Goal: Task Accomplishment & Management: Complete application form

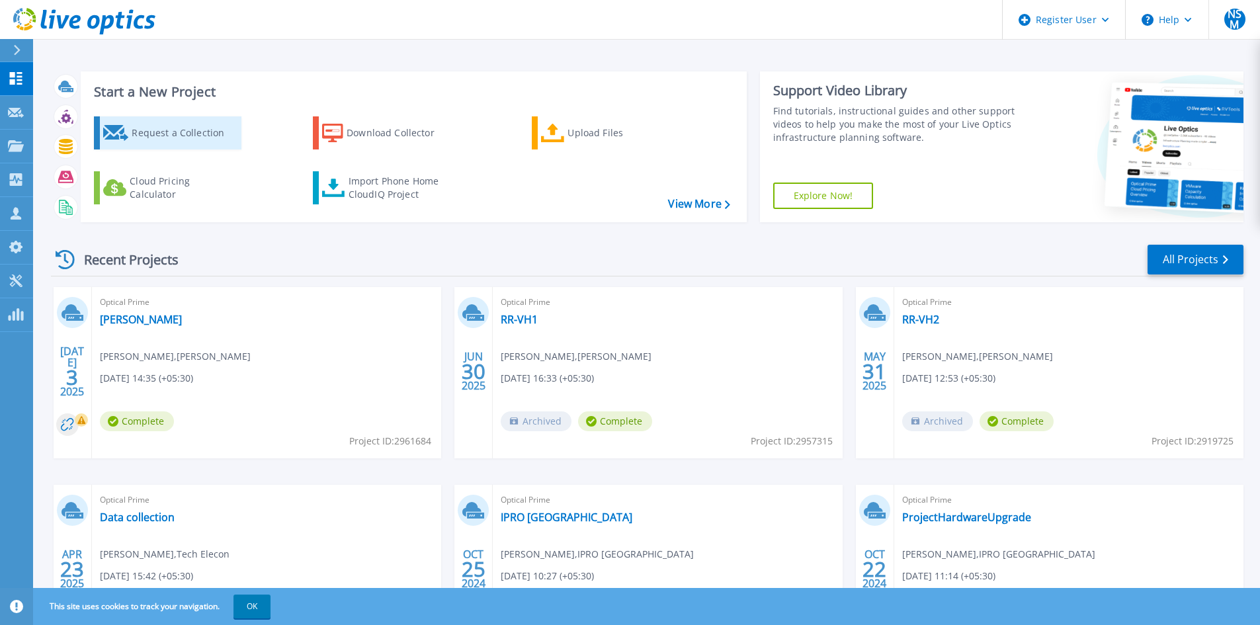
click at [154, 143] on div "Request a Collection" at bounding box center [185, 133] width 106 height 26
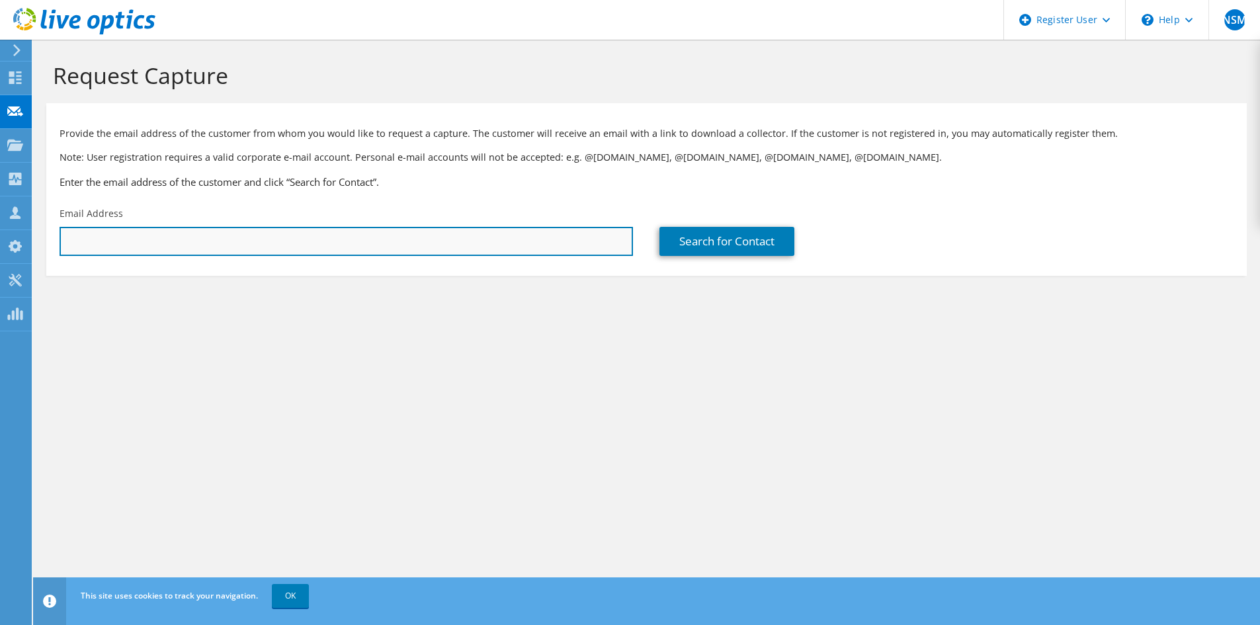
click at [581, 249] on input "text" at bounding box center [346, 241] width 573 height 29
paste input "it@spcm.in"
type input "it@spcm.in"
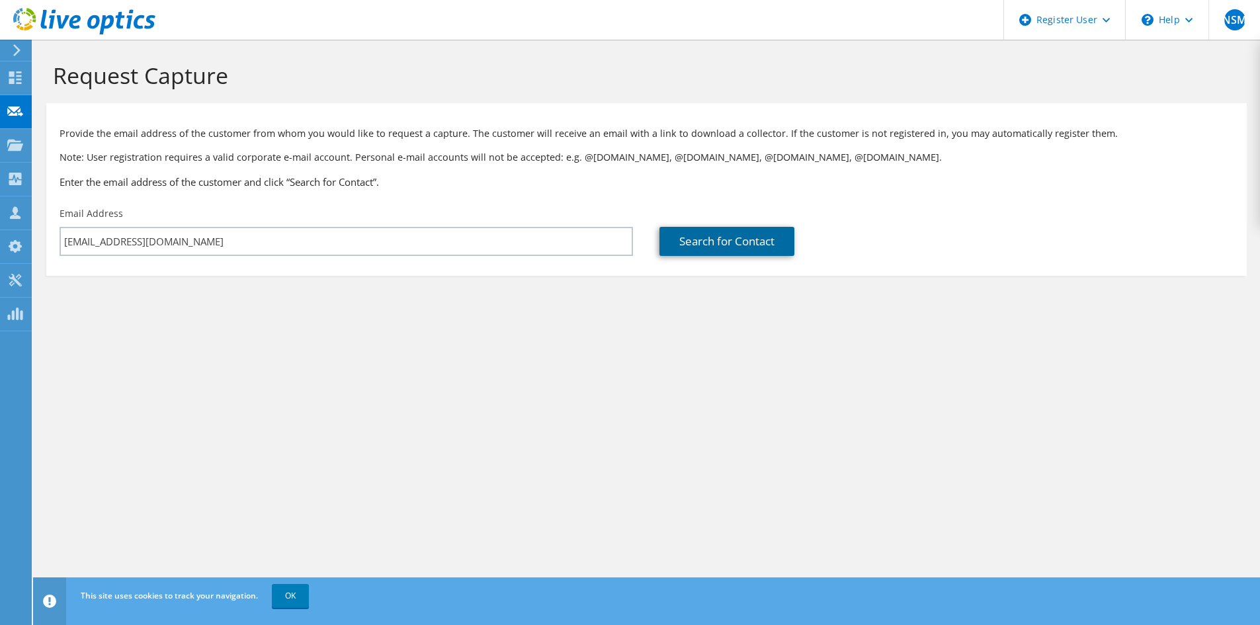
click at [761, 243] on link "Search for Contact" at bounding box center [726, 241] width 135 height 29
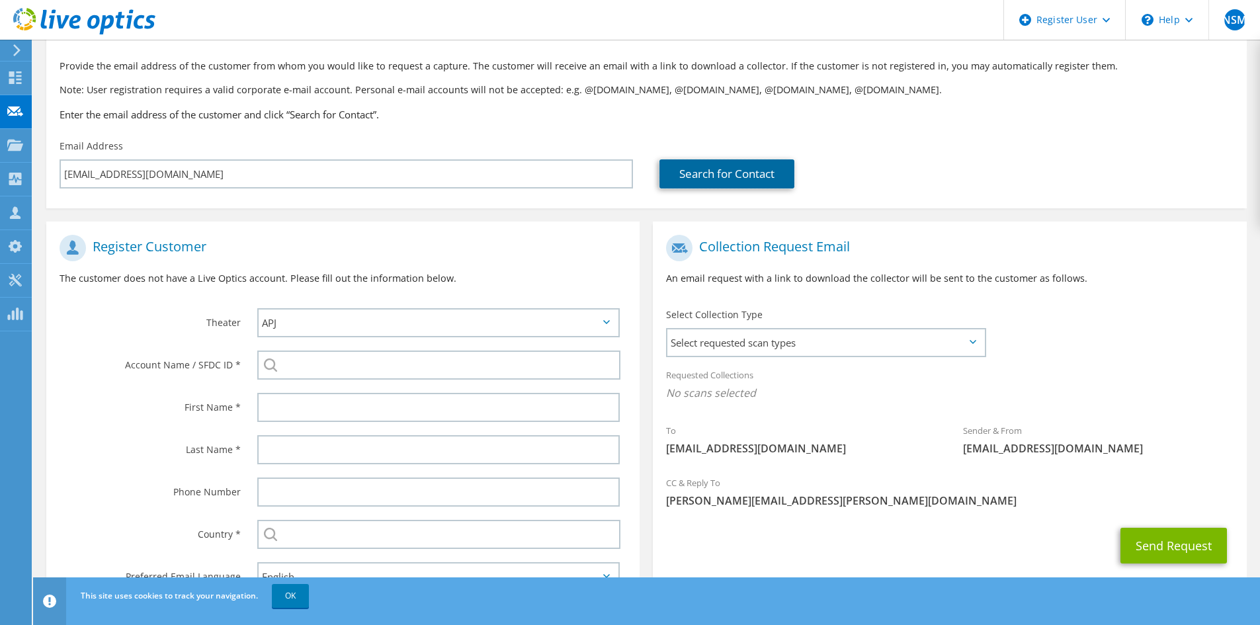
scroll to position [126, 0]
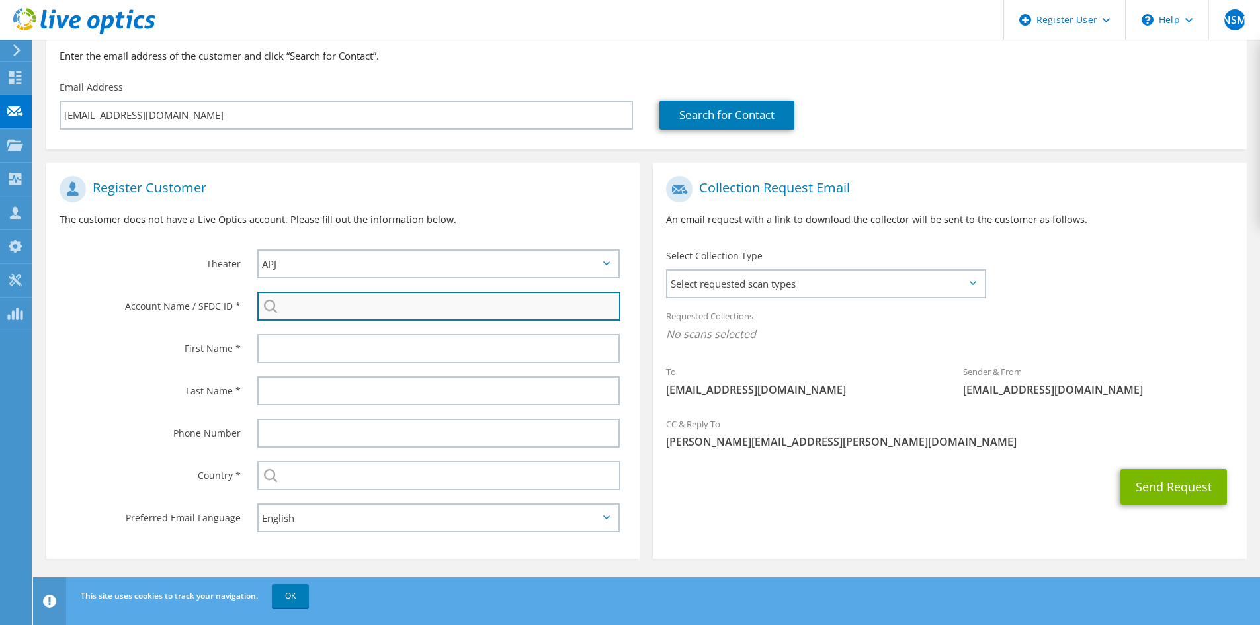
click at [318, 308] on input "search" at bounding box center [438, 306] width 363 height 29
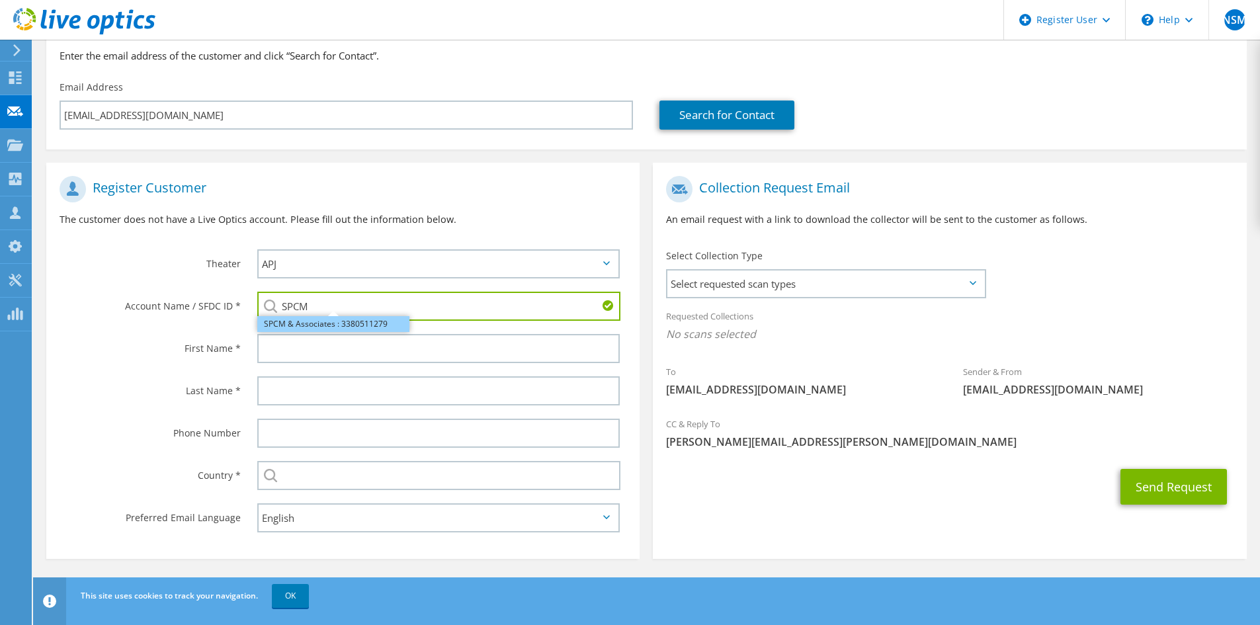
click at [331, 324] on li "SPCM & Associates : 3380511279" at bounding box center [333, 324] width 152 height 16
type input "SPCM & Associates : 3380511279"
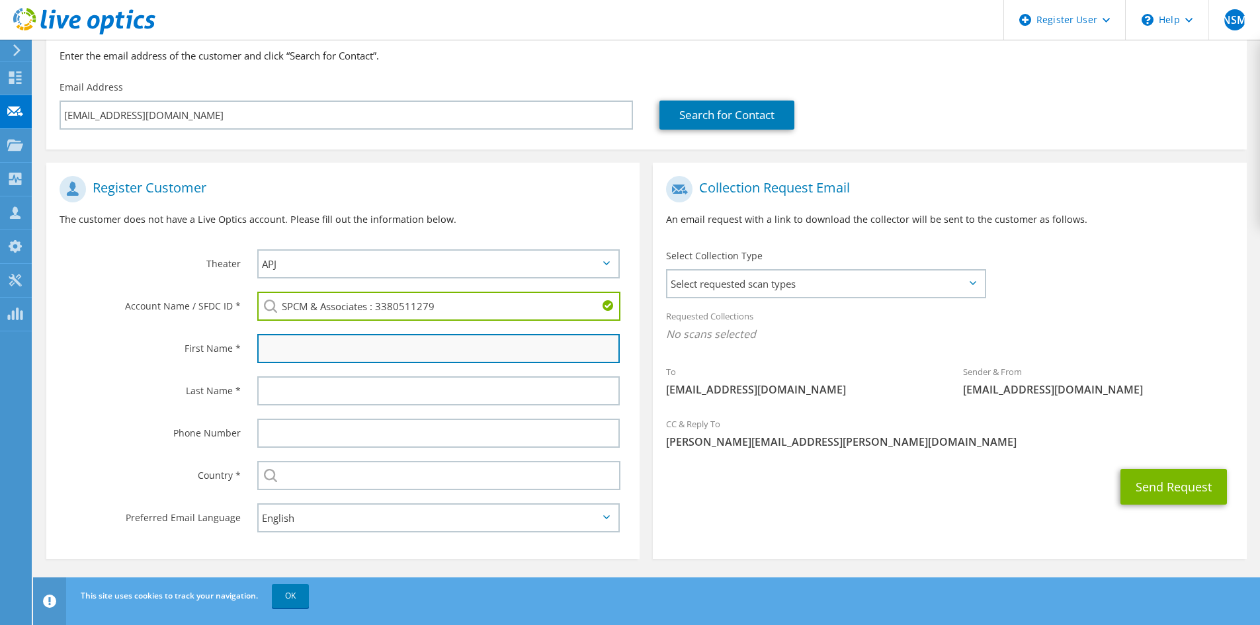
click at [331, 352] on input "text" at bounding box center [438, 348] width 362 height 29
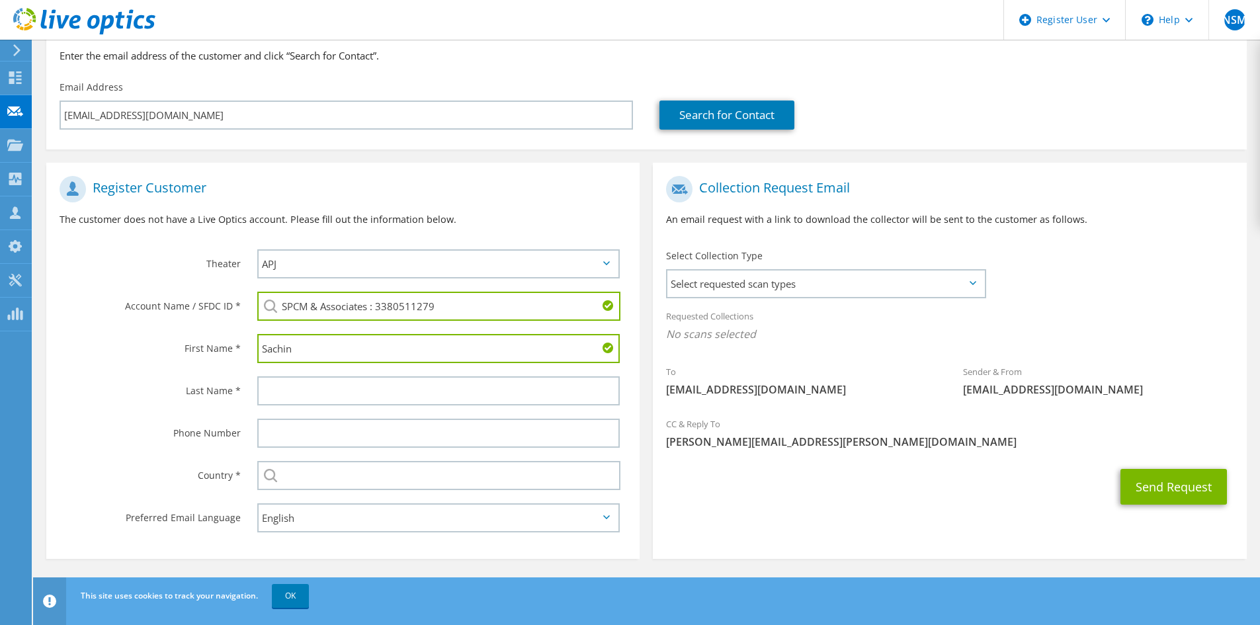
type input "Sachin"
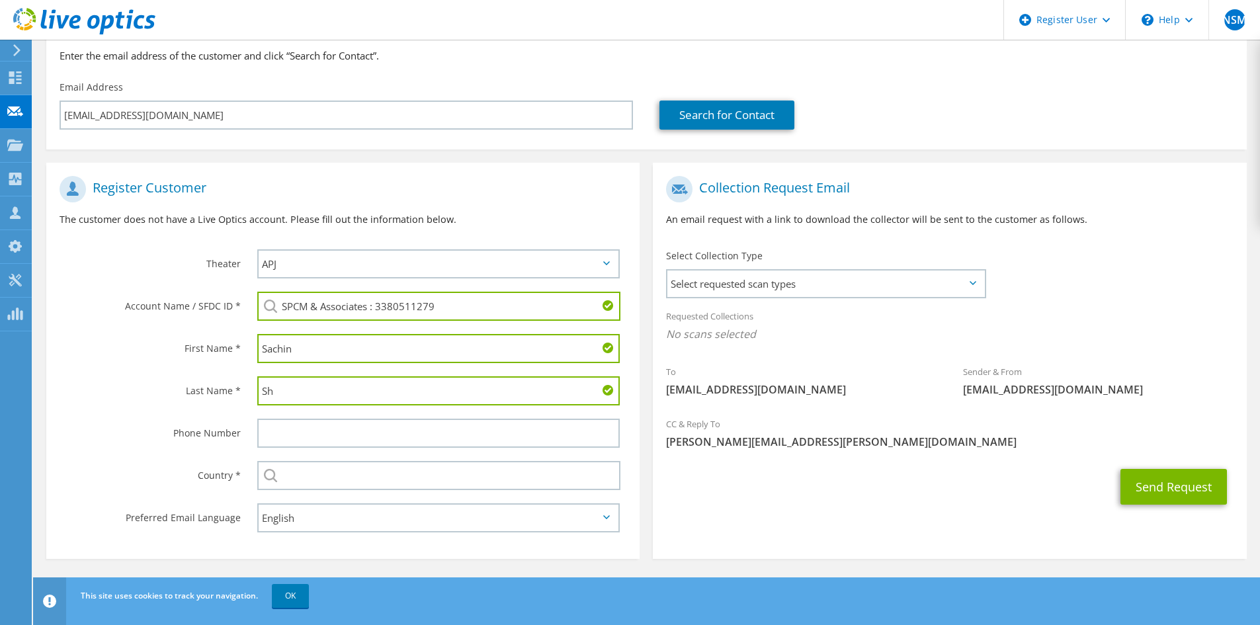
type input "S"
type input "Kshirsagar"
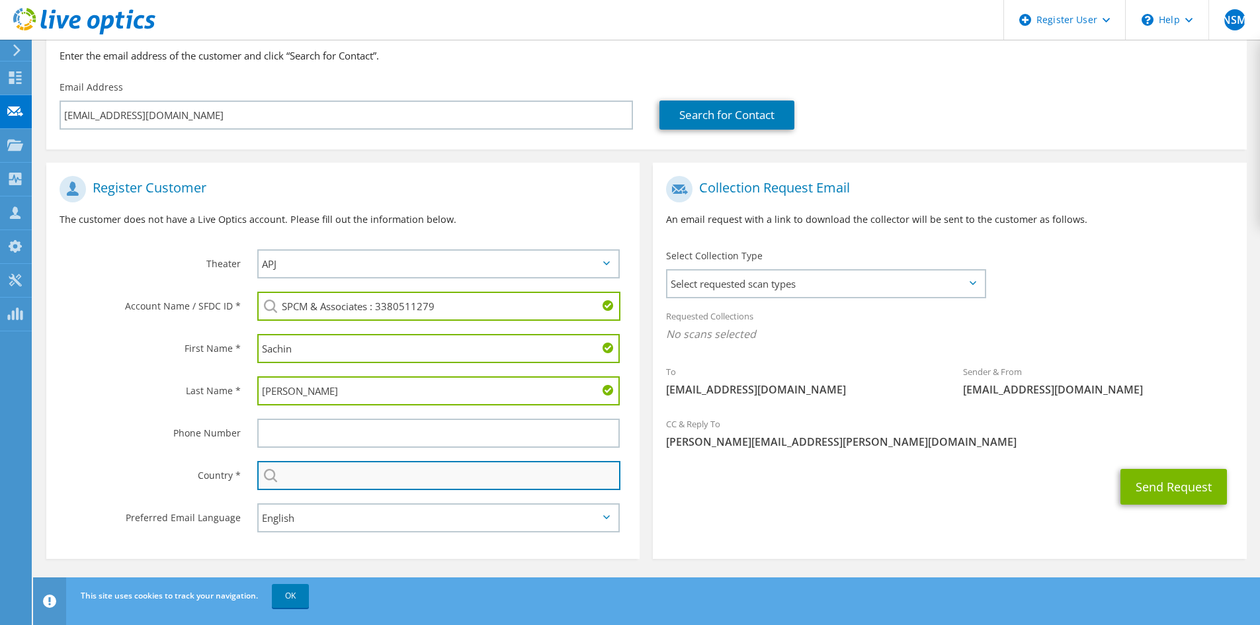
click at [346, 479] on input "text" at bounding box center [438, 475] width 363 height 29
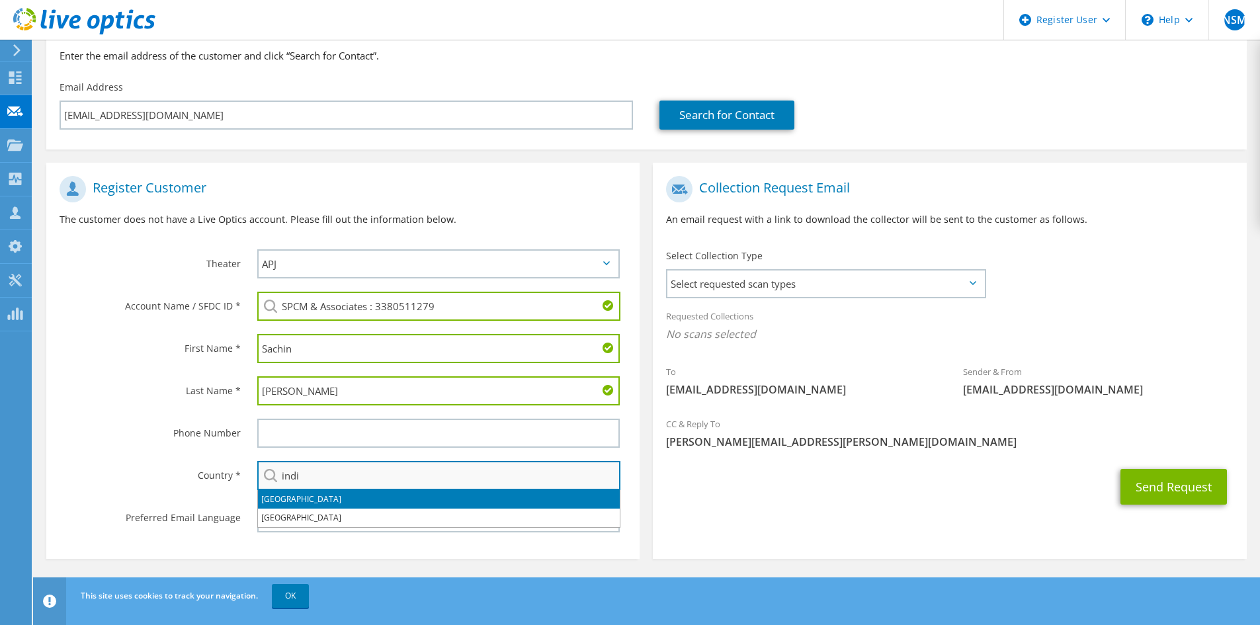
type input "India"
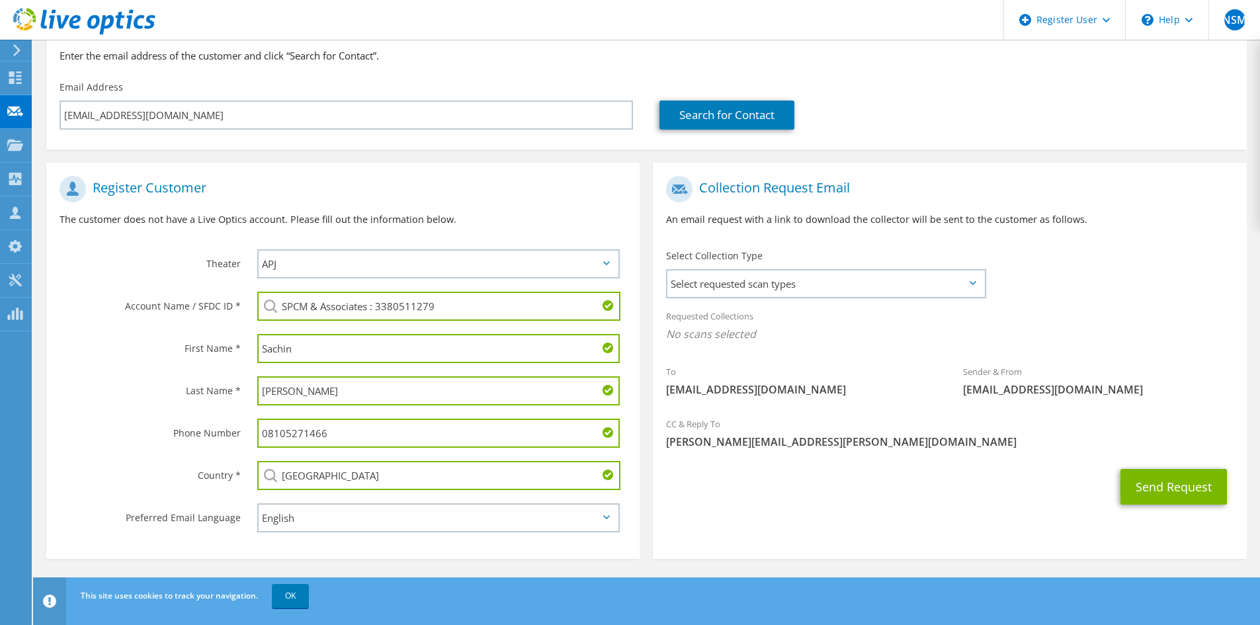
drag, startPoint x: 346, startPoint y: 436, endPoint x: 155, endPoint y: 436, distance: 191.1
click at [155, 436] on div "Phone Number 08105271466" at bounding box center [342, 433] width 593 height 42
paste input "9028700783"
type input "9028700783"
click at [1088, 497] on div "Send Request" at bounding box center [949, 486] width 593 height 49
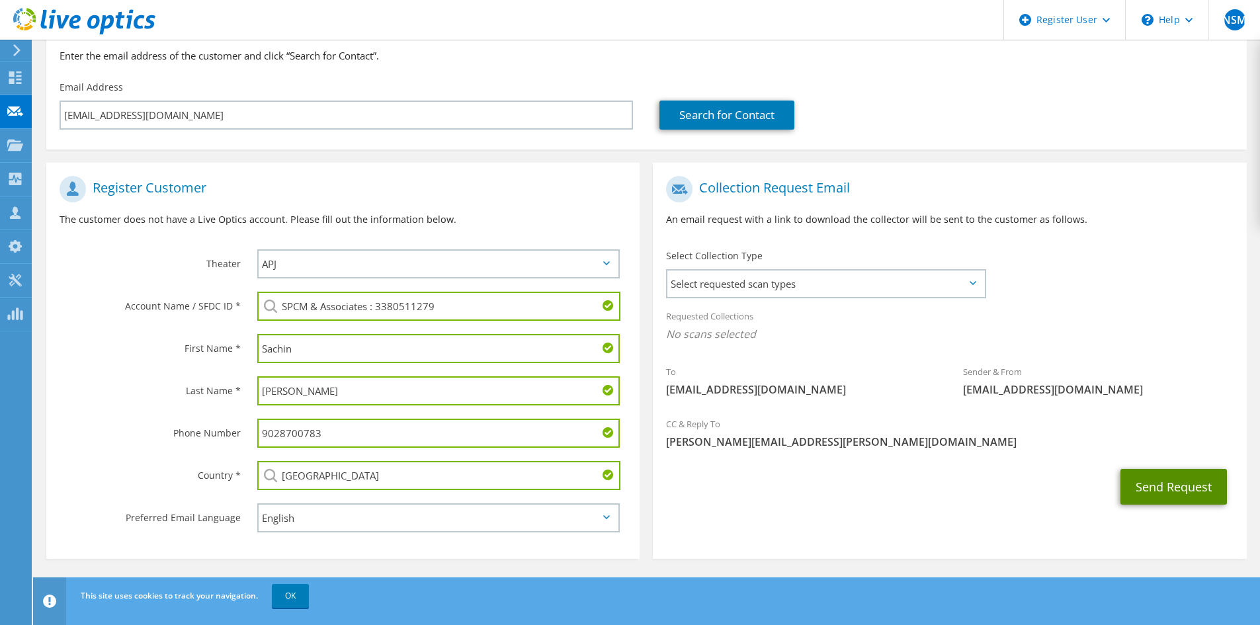
click at [1172, 485] on button "Send Request" at bounding box center [1173, 487] width 106 height 36
